Goal: Task Accomplishment & Management: Manage account settings

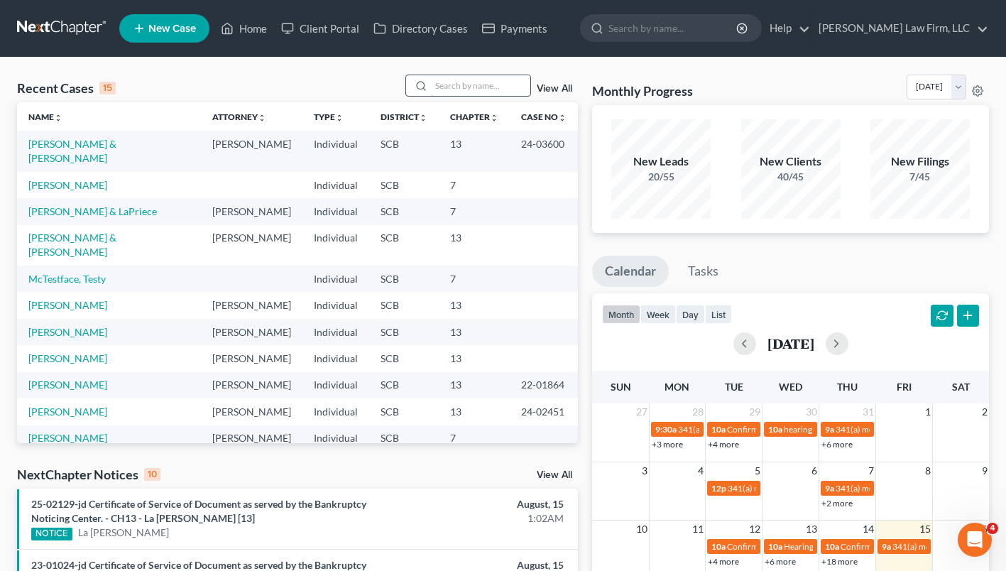
click at [501, 89] on input "search" at bounding box center [480, 85] width 99 height 21
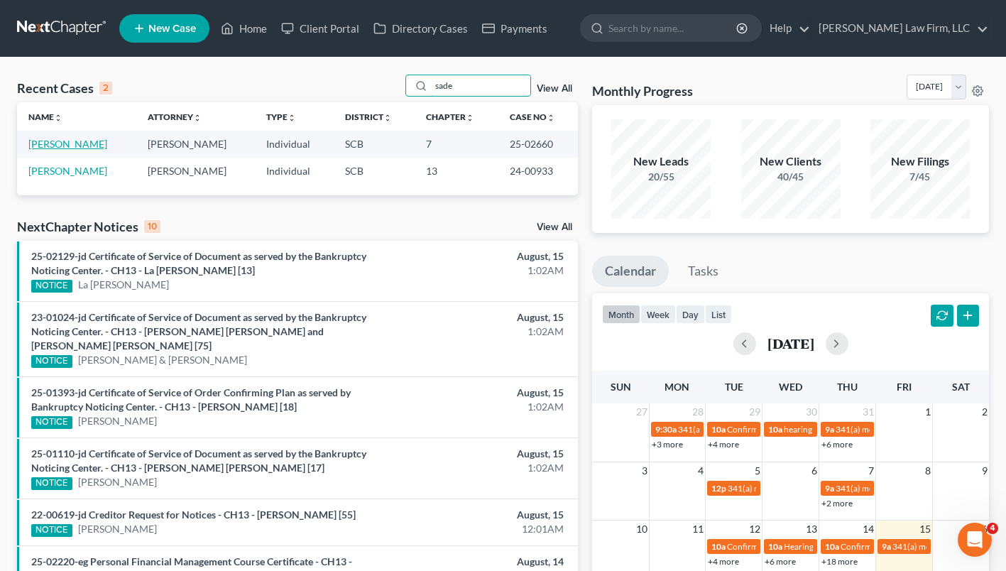
type input "sade"
click at [94, 142] on link "[PERSON_NAME]" at bounding box center [67, 144] width 79 height 12
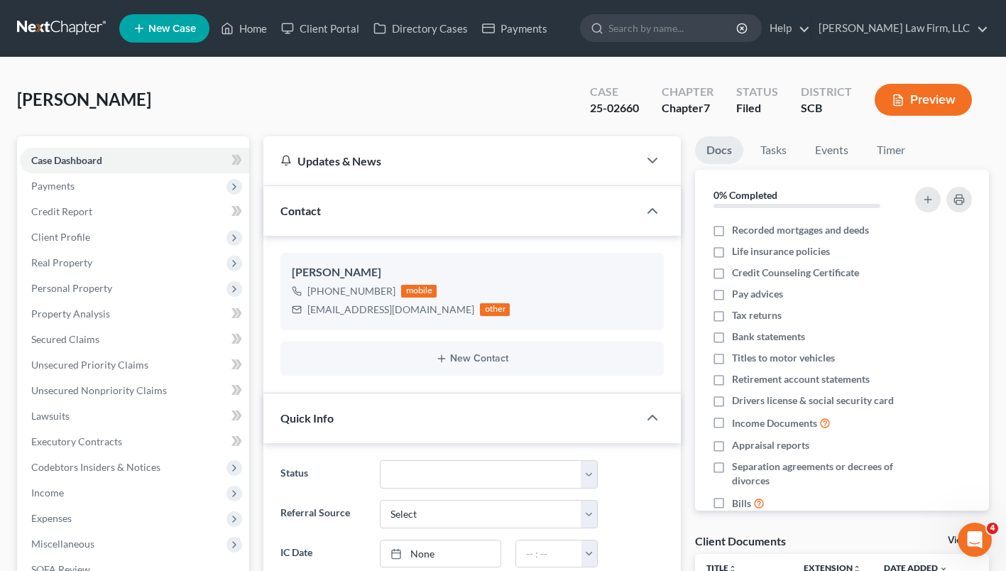
select select "3"
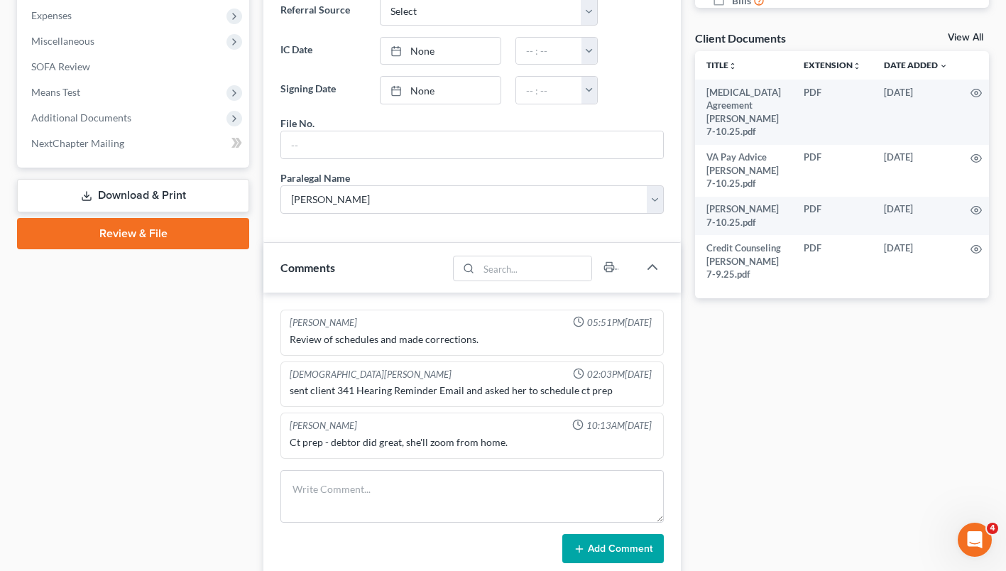
scroll to position [503, 0]
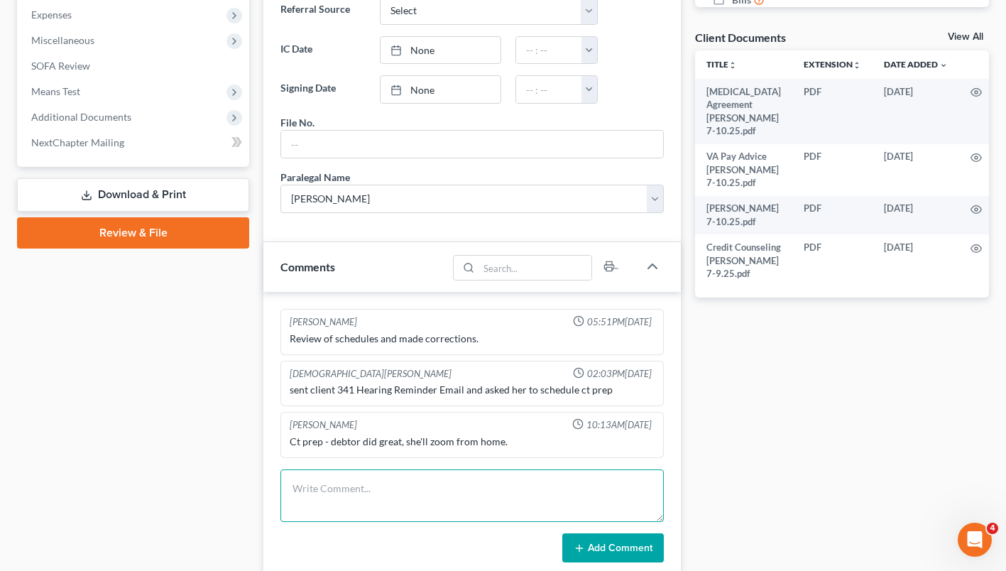
click at [521, 507] on textarea at bounding box center [471, 495] width 383 height 53
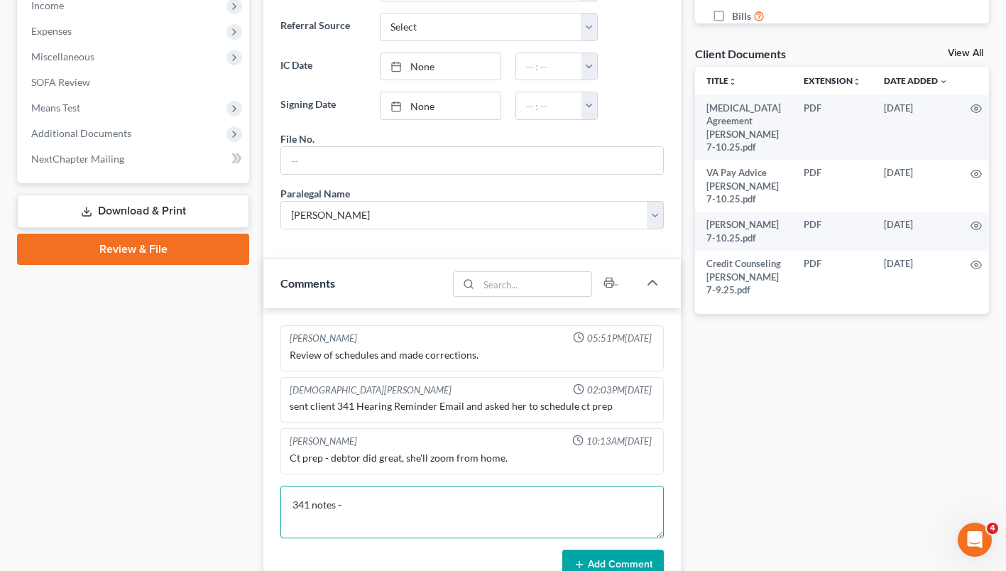
scroll to position [498, 0]
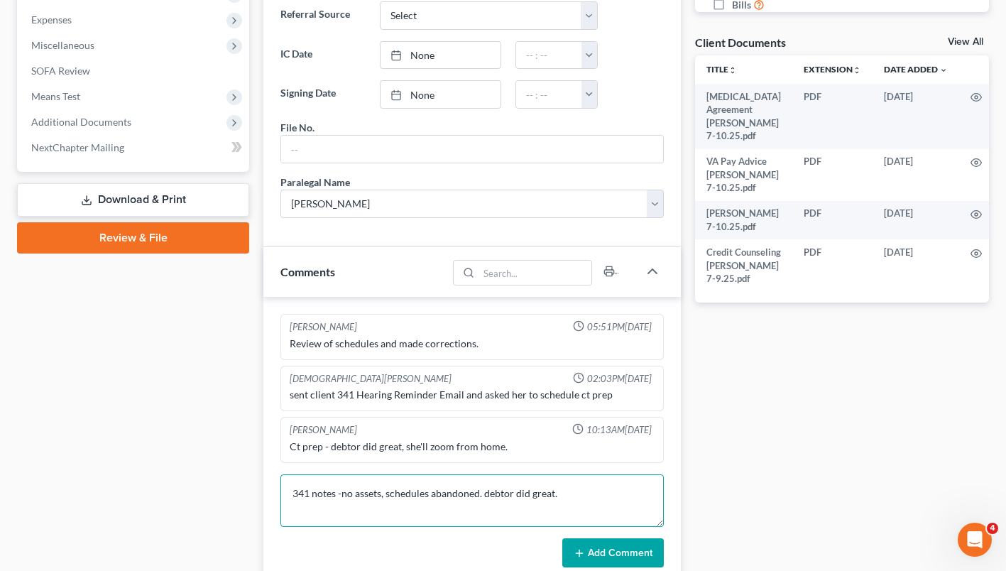
type textarea "341 notes -no assets, schedules abandoned. debtor did great."
click at [619, 544] on button "Add Comment" at bounding box center [612, 553] width 101 height 30
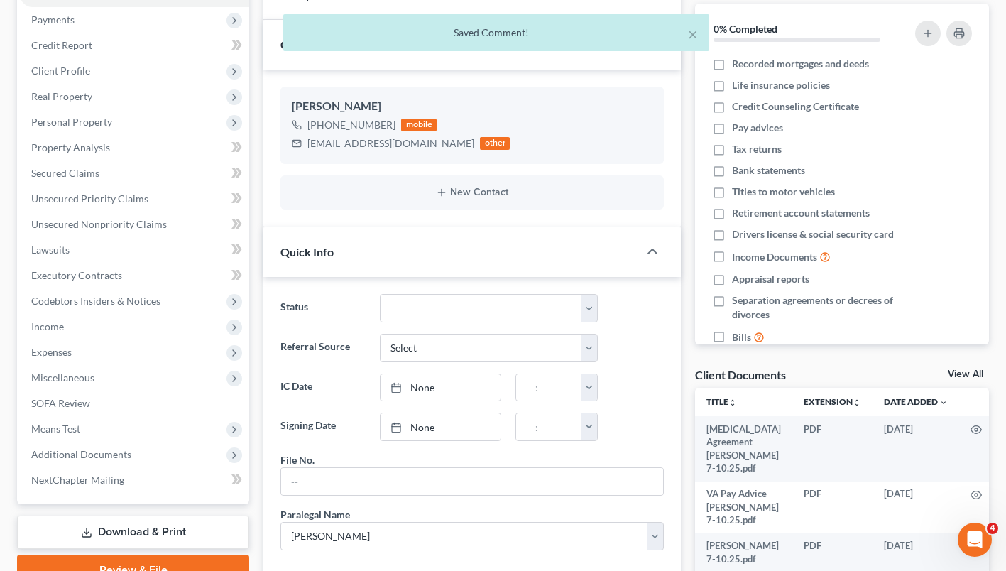
scroll to position [158, 0]
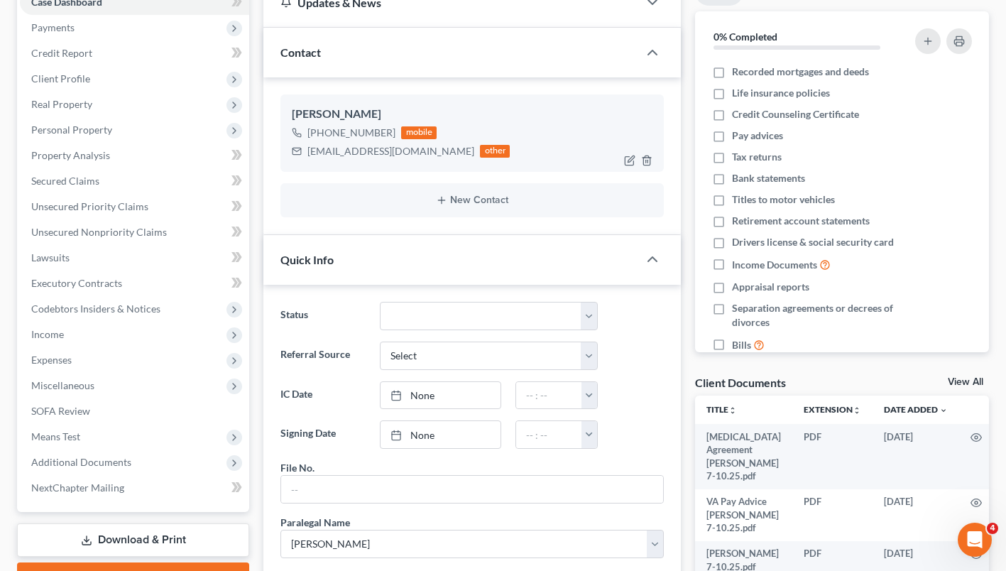
drag, startPoint x: 388, startPoint y: 130, endPoint x: 321, endPoint y: 133, distance: 67.5
click at [321, 133] on div "+1 (708) 264-0908" at bounding box center [351, 133] width 88 height 14
drag, startPoint x: 321, startPoint y: 133, endPoint x: 336, endPoint y: 133, distance: 14.9
click at [336, 133] on div "+1 (708) 264-0908" at bounding box center [351, 133] width 88 height 14
drag, startPoint x: 461, startPoint y: 151, endPoint x: 306, endPoint y: 154, distance: 154.7
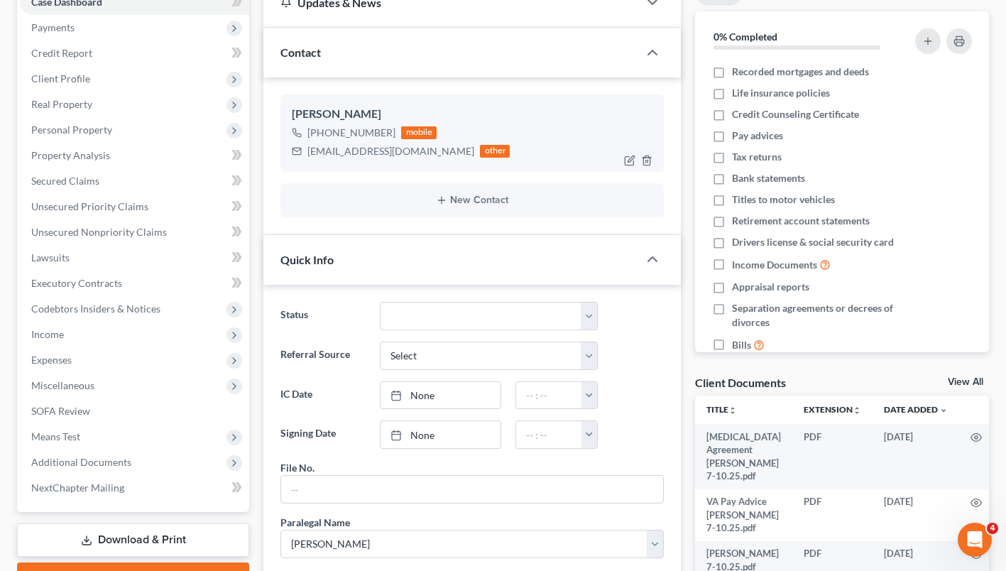
click at [306, 154] on div "sademichellearmstrong@gmail.com other" at bounding box center [401, 151] width 218 height 18
copy div "sademichellearmstrong@gmail.com"
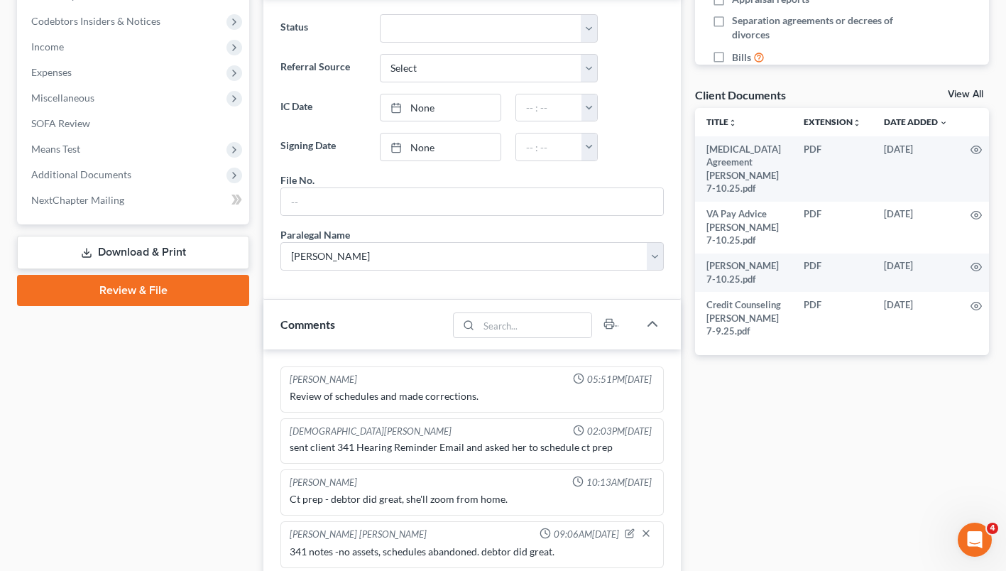
scroll to position [501, 0]
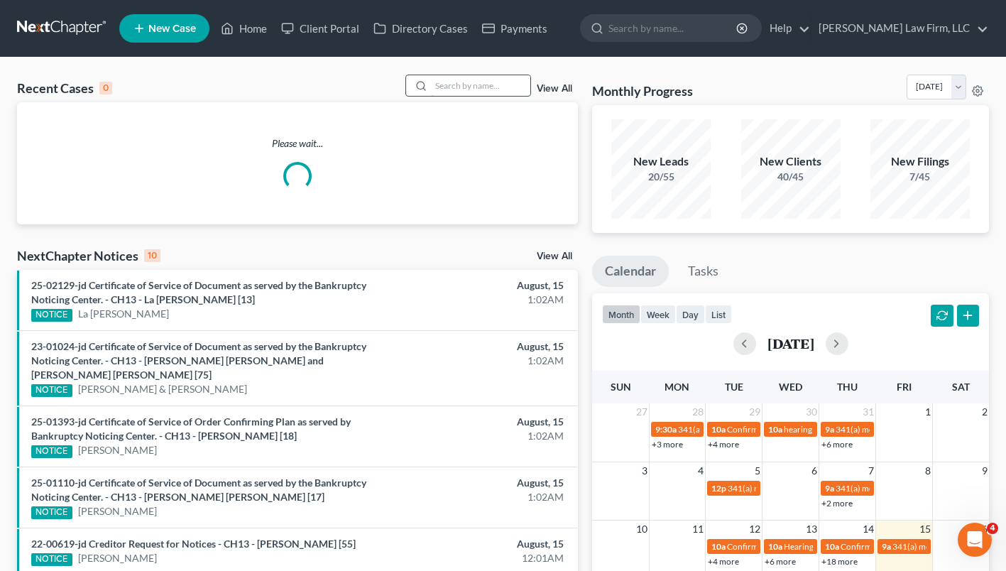
click at [476, 86] on input "search" at bounding box center [480, 85] width 99 height 21
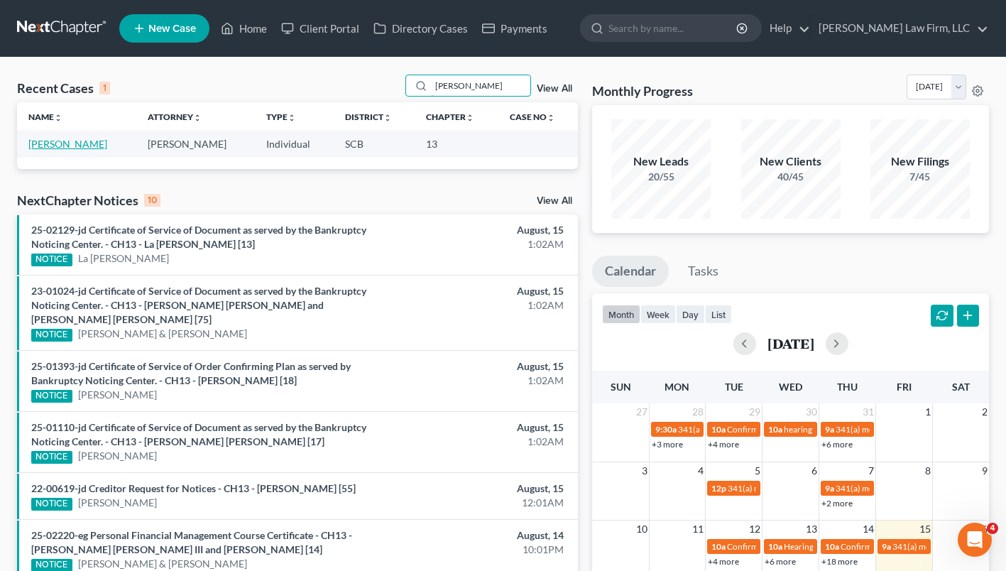
type input "[PERSON_NAME]"
click at [94, 144] on link "[PERSON_NAME]" at bounding box center [67, 144] width 79 height 12
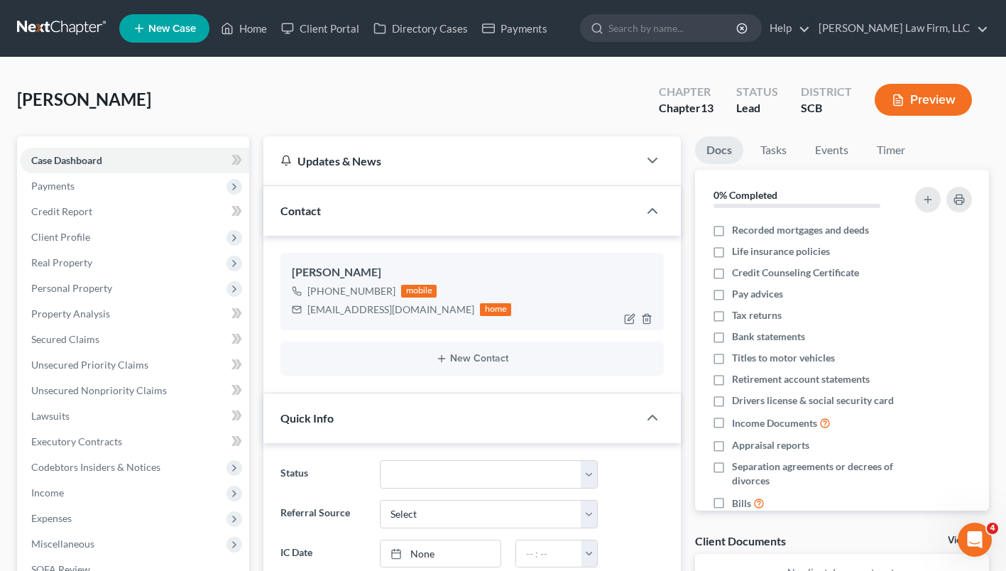
scroll to position [314, 0]
drag, startPoint x: 390, startPoint y: 291, endPoint x: 322, endPoint y: 291, distance: 67.4
click at [322, 291] on div "[PHONE_NUMBER]" at bounding box center [351, 291] width 88 height 14
drag, startPoint x: 322, startPoint y: 291, endPoint x: 339, endPoint y: 292, distance: 17.0
click at [339, 292] on div "[PHONE_NUMBER]" at bounding box center [351, 291] width 88 height 14
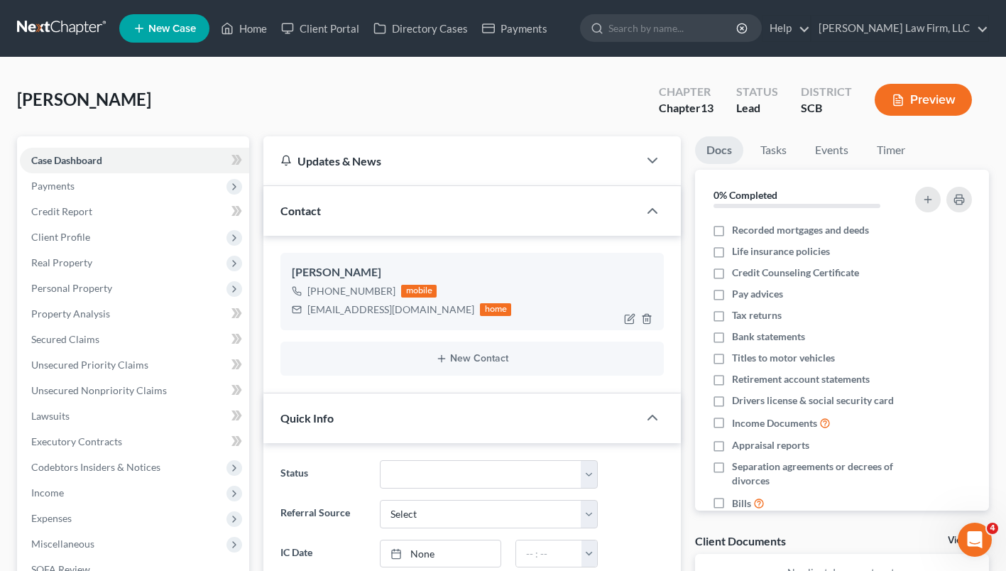
click at [339, 292] on div "[PHONE_NUMBER]" at bounding box center [351, 291] width 88 height 14
drag, startPoint x: 321, startPoint y: 290, endPoint x: 388, endPoint y: 294, distance: 67.5
click at [388, 294] on div "[PHONE_NUMBER]" at bounding box center [351, 291] width 88 height 14
drag, startPoint x: 388, startPoint y: 294, endPoint x: 360, endPoint y: 291, distance: 28.5
click at [360, 291] on div "[PHONE_NUMBER]" at bounding box center [351, 291] width 88 height 14
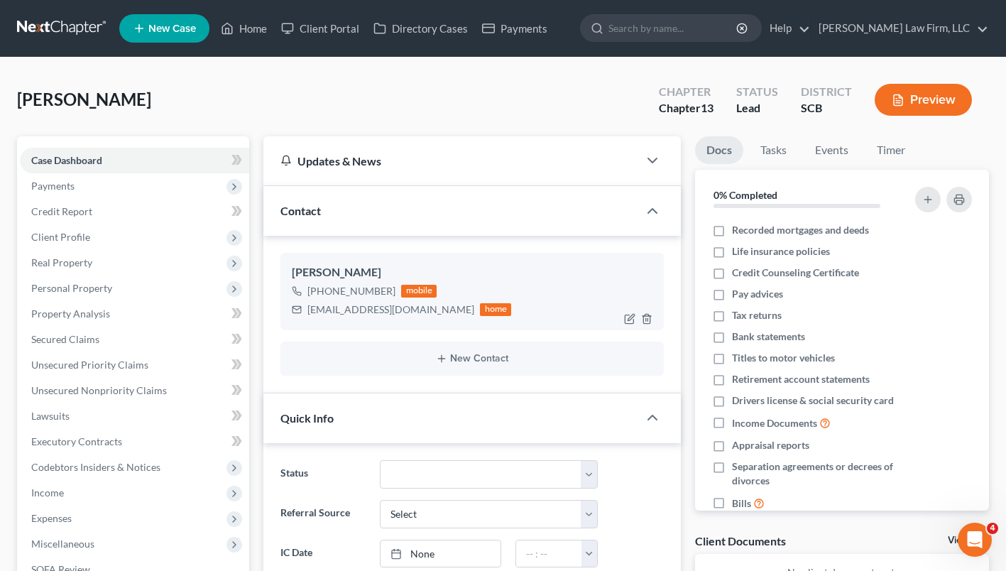
click at [360, 291] on div "[PHONE_NUMBER]" at bounding box center [351, 291] width 88 height 14
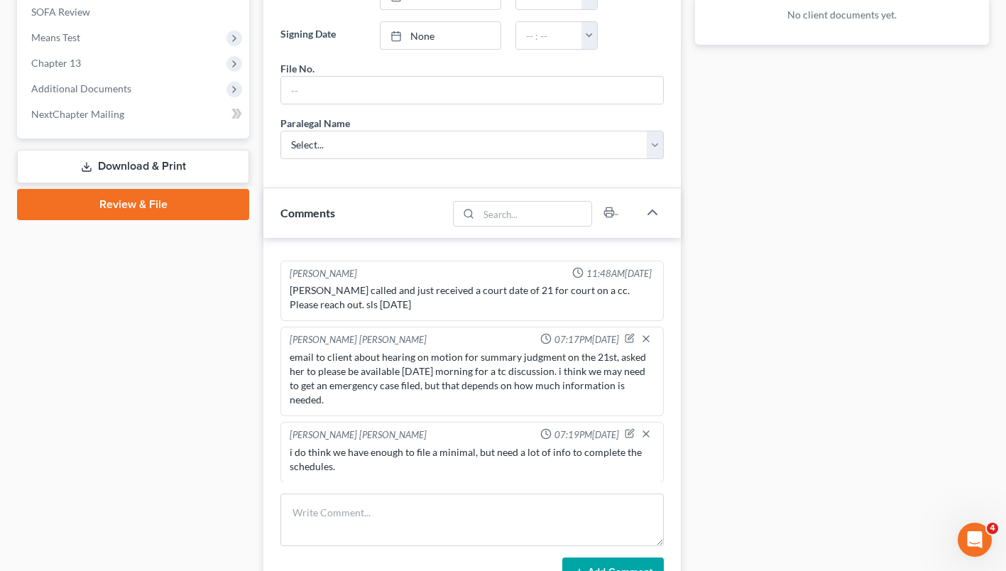
scroll to position [562, 0]
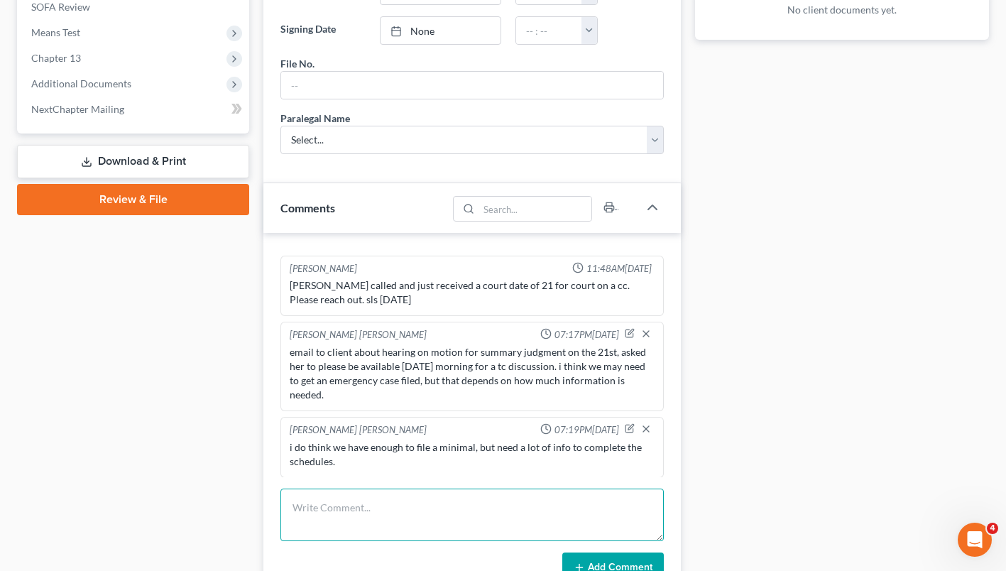
click at [505, 506] on textarea at bounding box center [471, 514] width 383 height 53
type textarea "tc disc scheduled for 9 AM [DATE] morning."
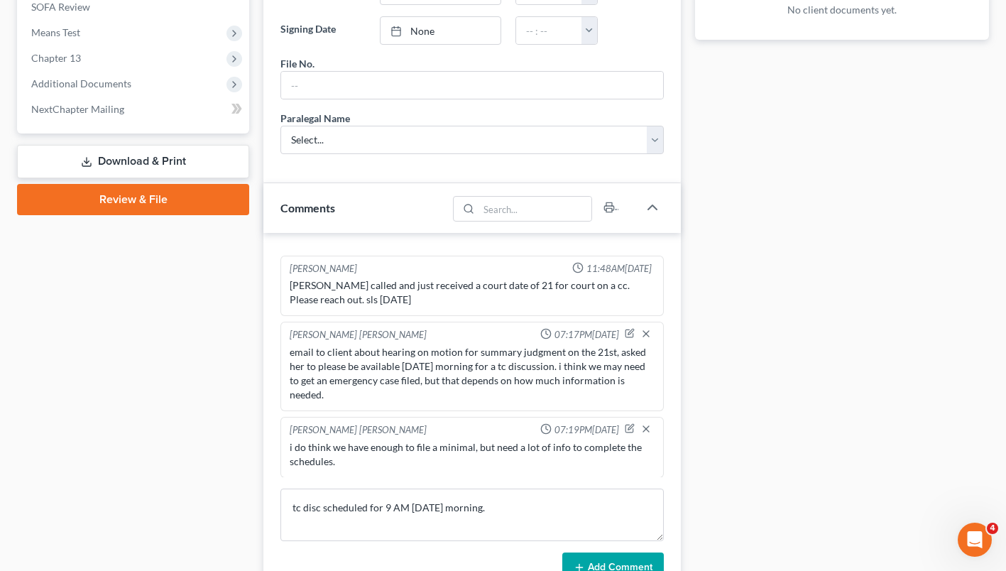
click at [605, 560] on button "Add Comment" at bounding box center [612, 567] width 101 height 30
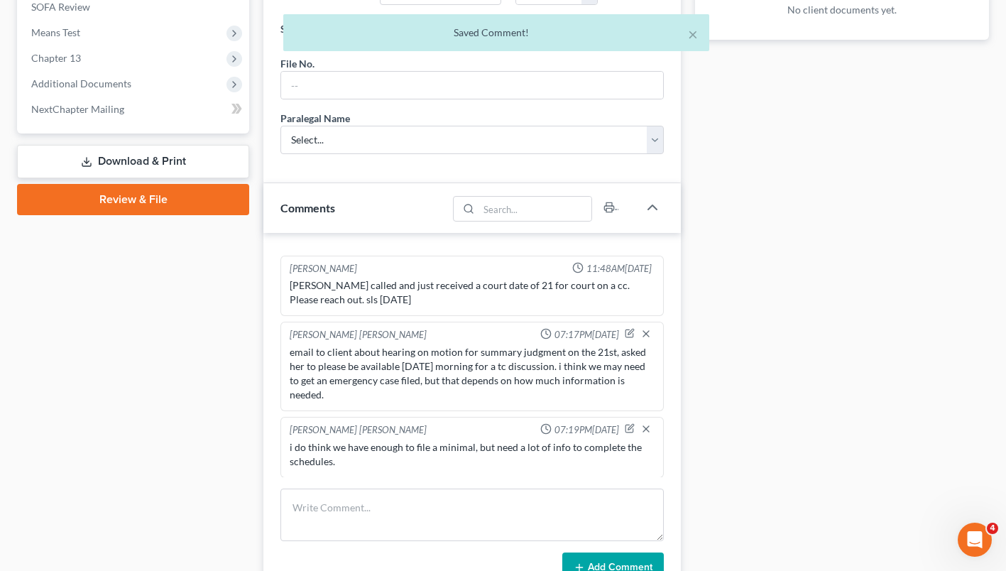
scroll to position [366, 0]
